Goal: Task Accomplishment & Management: Complete application form

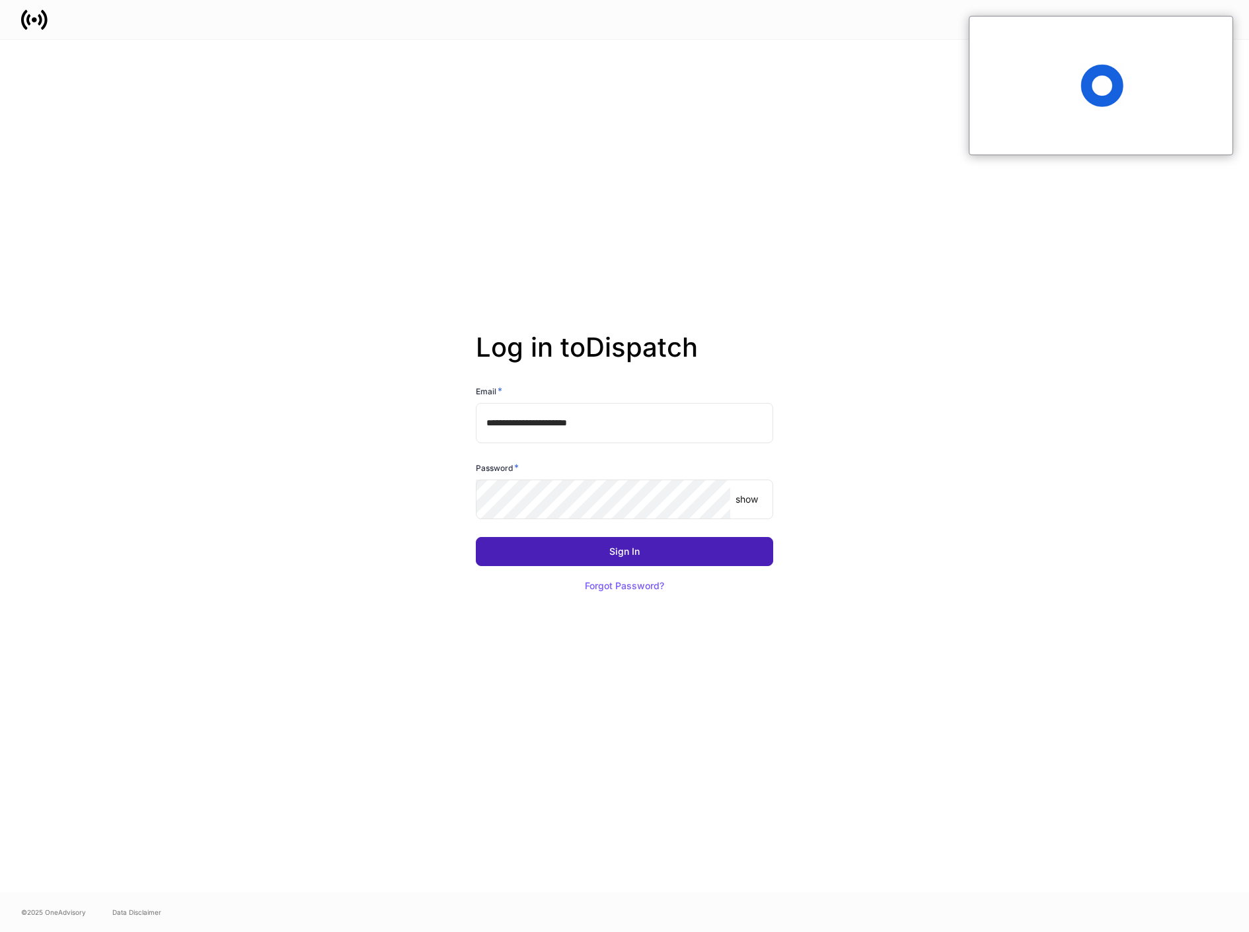
click at [622, 552] on div "Sign In" at bounding box center [624, 551] width 30 height 9
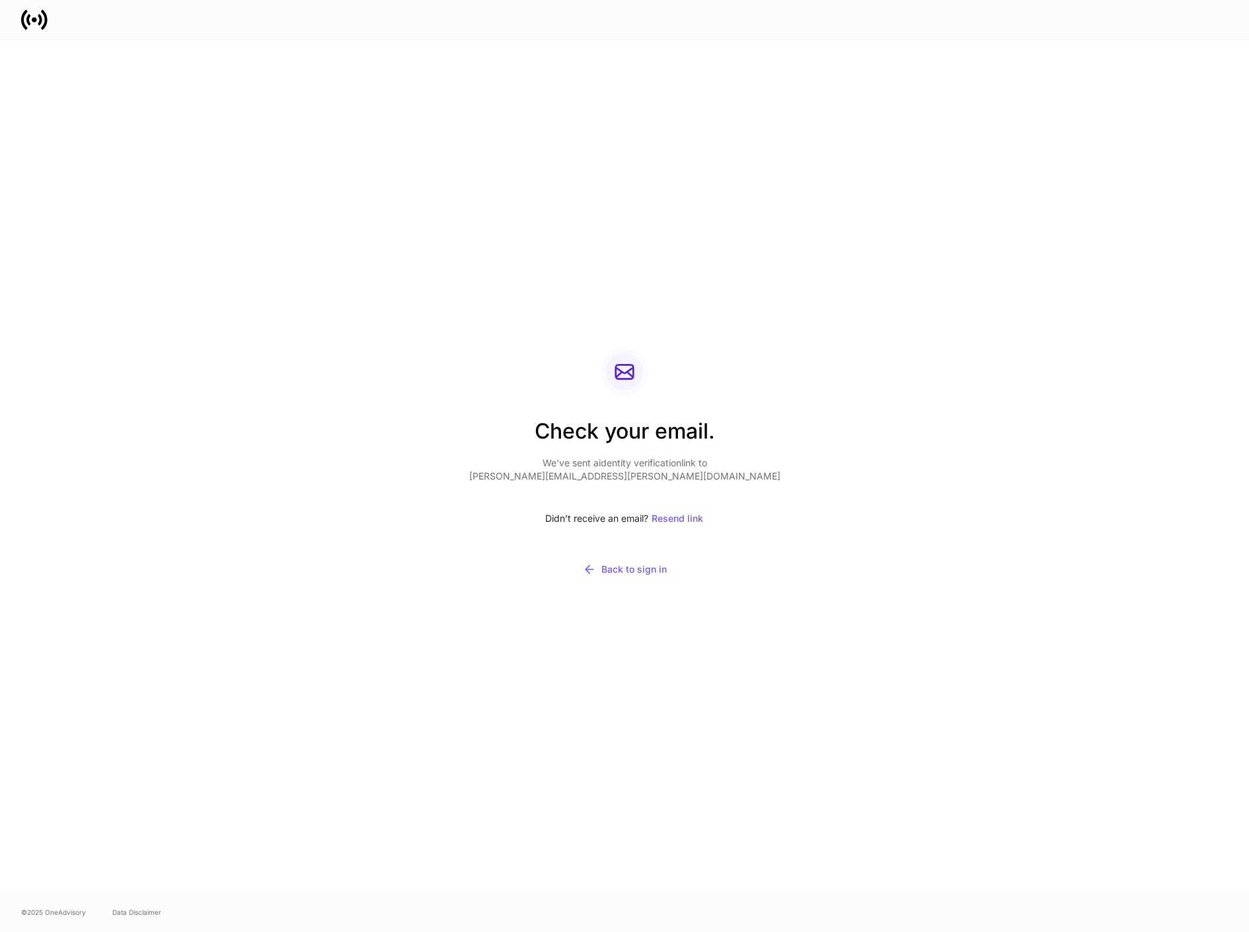
click at [371, 382] on div "Check your email. We’ve sent a identity verification link to [PERSON_NAME][EMAI…" at bounding box center [624, 466] width 708 height 853
click at [685, 517] on div "Resend link" at bounding box center [678, 518] width 52 height 9
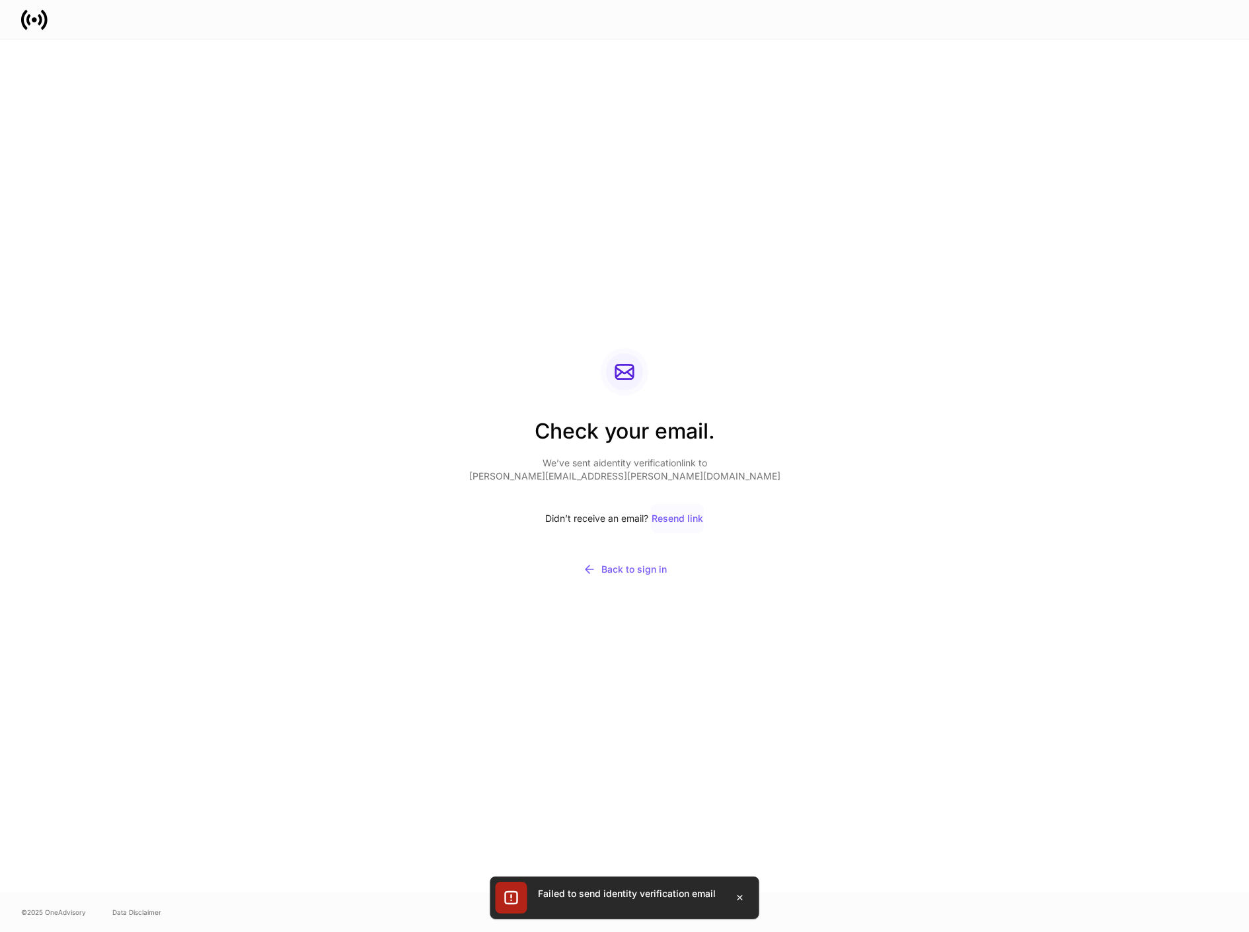
click at [683, 516] on div "Resend link" at bounding box center [678, 518] width 52 height 9
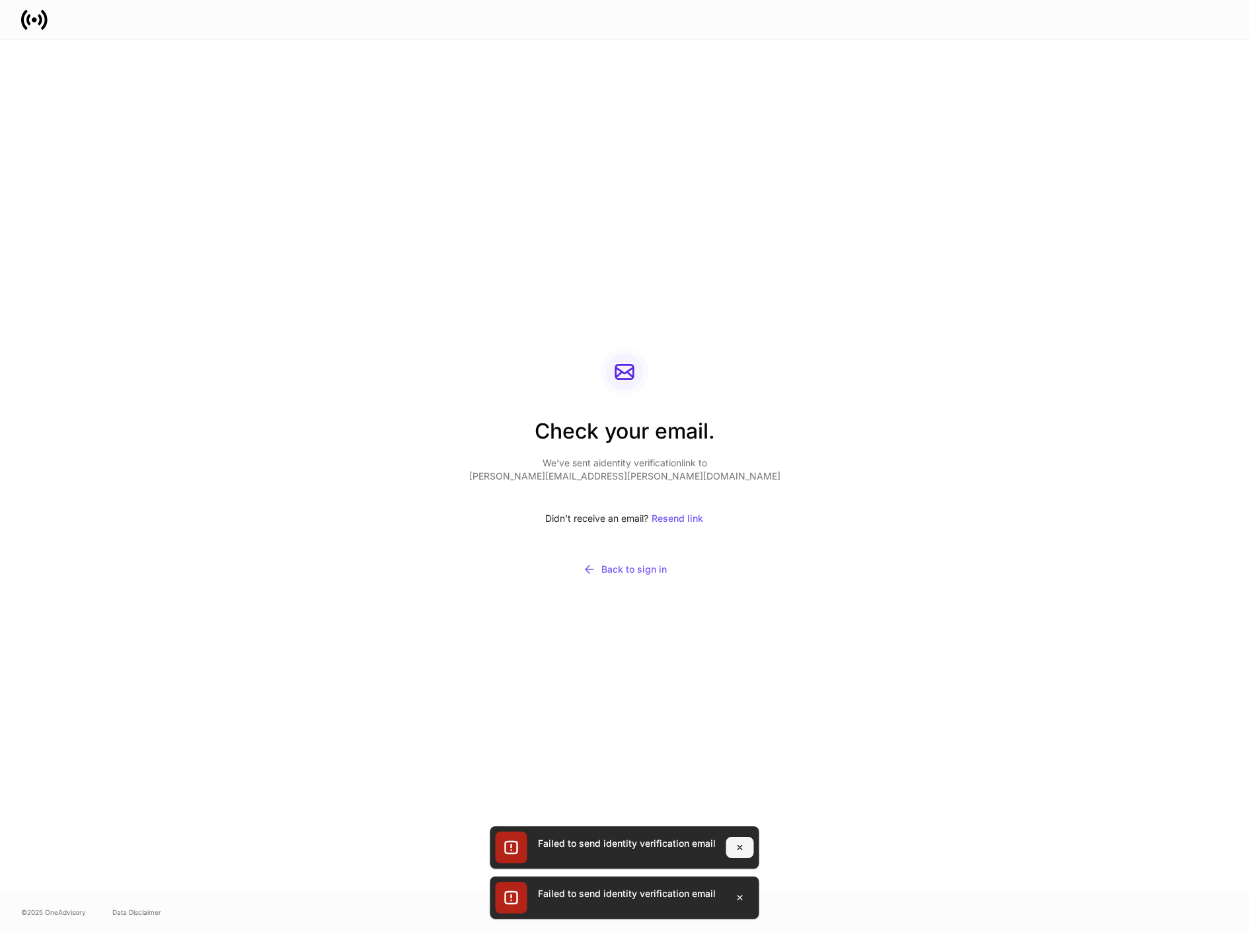
click at [735, 846] on icon "button" at bounding box center [740, 847] width 11 height 11
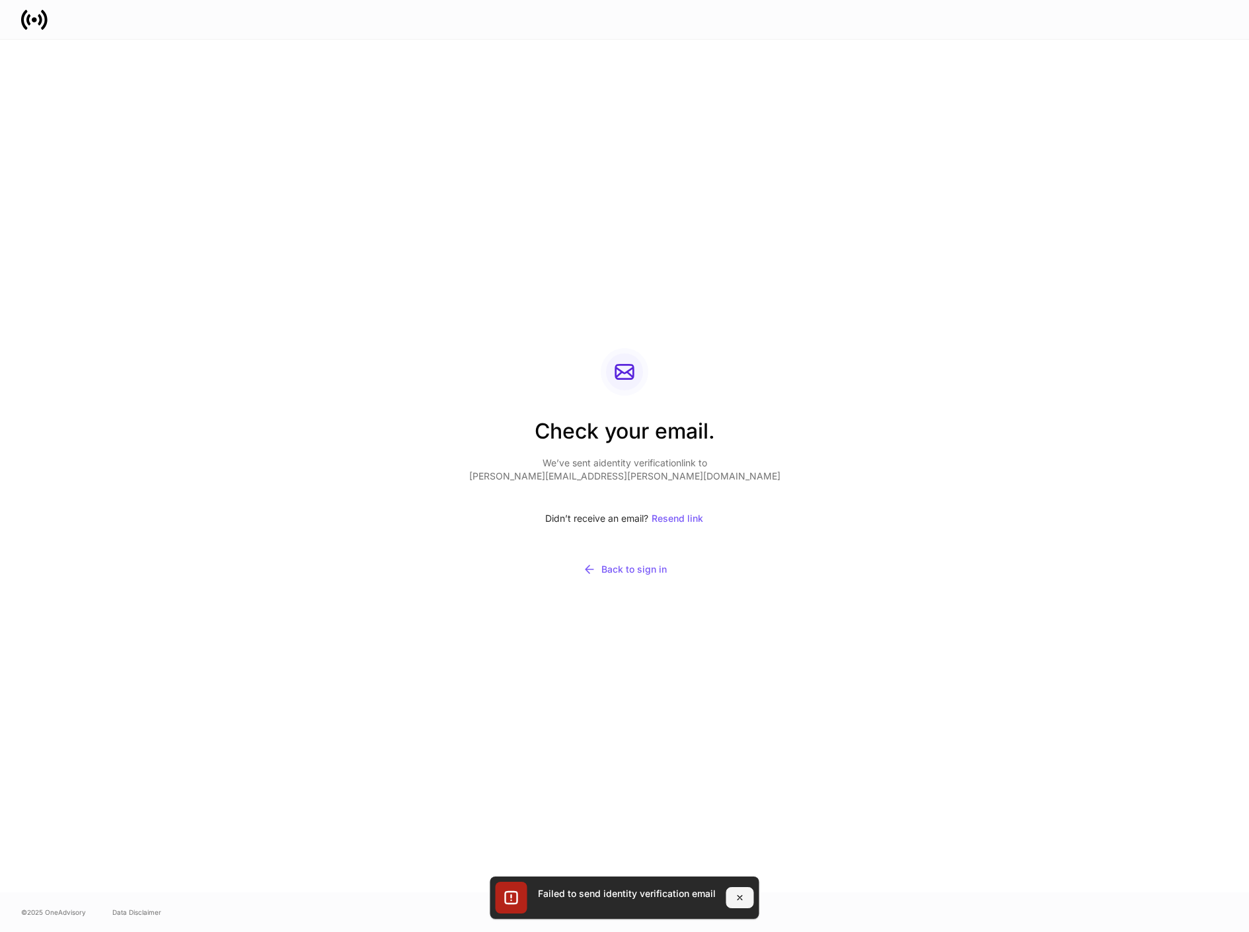
click at [737, 897] on icon "button" at bounding box center [739, 898] width 5 height 5
